Goal: Check status

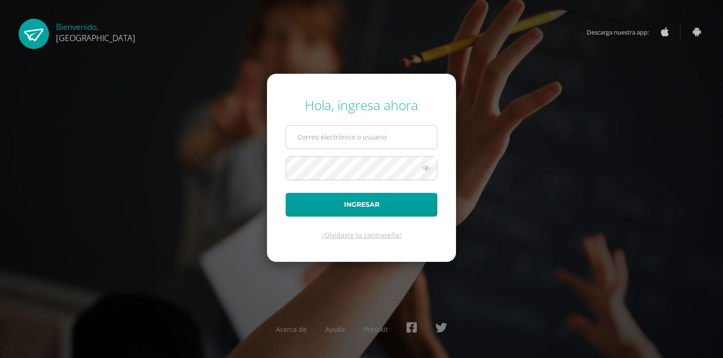
click at [349, 138] on input "text" at bounding box center [361, 137] width 151 height 23
type input "[PERSON_NAME][EMAIL_ADDRESS][DOMAIN_NAME]"
click at [410, 112] on div "Hola, ingresa ahora" at bounding box center [362, 105] width 152 height 18
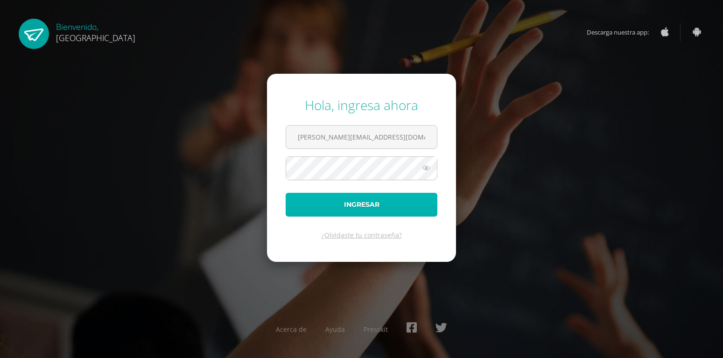
click at [384, 201] on button "Ingresar" at bounding box center [362, 205] width 152 height 24
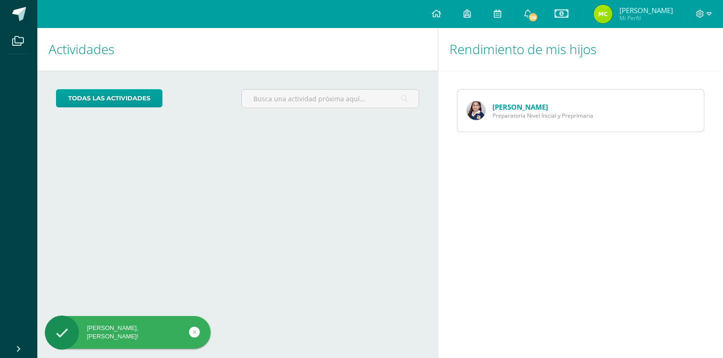
click at [539, 112] on span "Preparatoria Nivel Inicial y Preprimaria" at bounding box center [542, 116] width 101 height 8
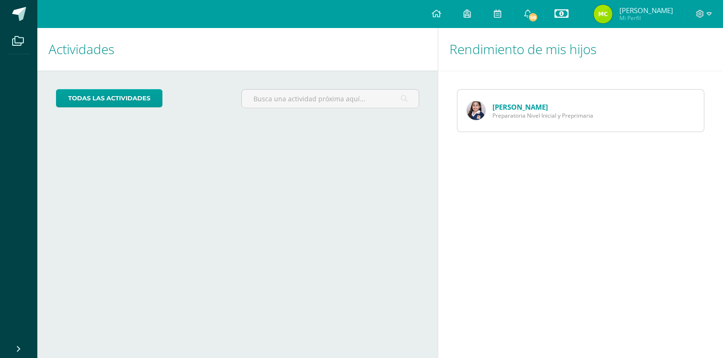
click at [553, 17] on link at bounding box center [562, 14] width 39 height 28
click at [544, 54] on link "Estado de cuenta actual" at bounding box center [562, 53] width 103 height 22
click at [508, 109] on link "Natalia Foronda" at bounding box center [520, 106] width 56 height 9
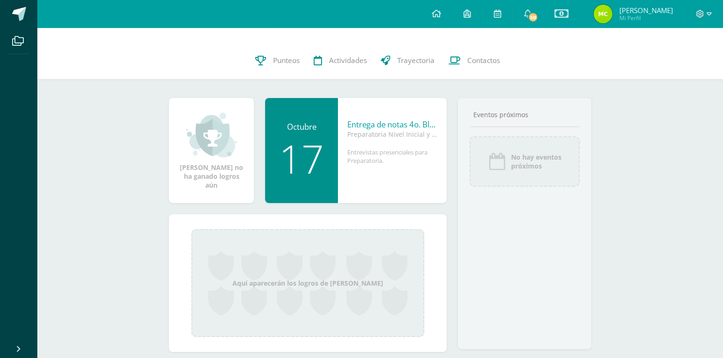
scroll to position [95, 0]
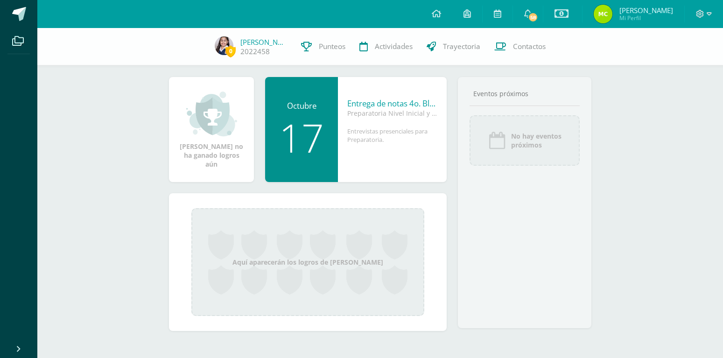
click at [309, 141] on div "17" at bounding box center [301, 137] width 54 height 39
